Goal: Task Accomplishment & Management: Manage account settings

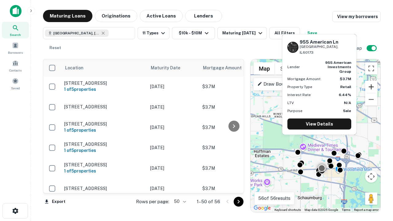
click at [371, 87] on button "Zoom in" at bounding box center [371, 87] width 12 height 12
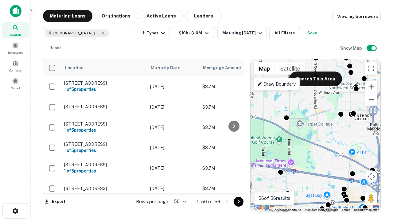
click at [371, 87] on button "Zoom in" at bounding box center [371, 87] width 12 height 12
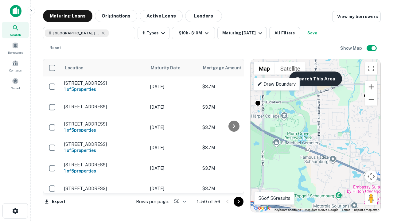
click at [315, 79] on button "Search This Area" at bounding box center [315, 79] width 53 height 15
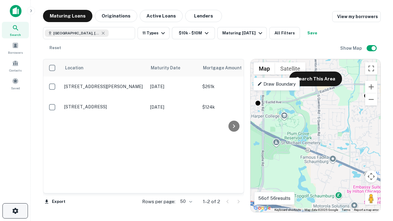
click at [15, 211] on icon "button" at bounding box center [15, 210] width 7 height 7
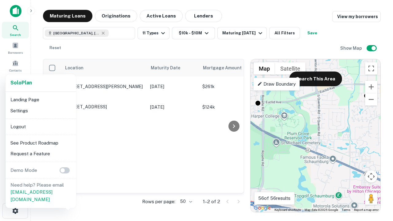
click at [41, 126] on li "Logout" at bounding box center [41, 126] width 66 height 11
